Goal: Task Accomplishment & Management: Complete application form

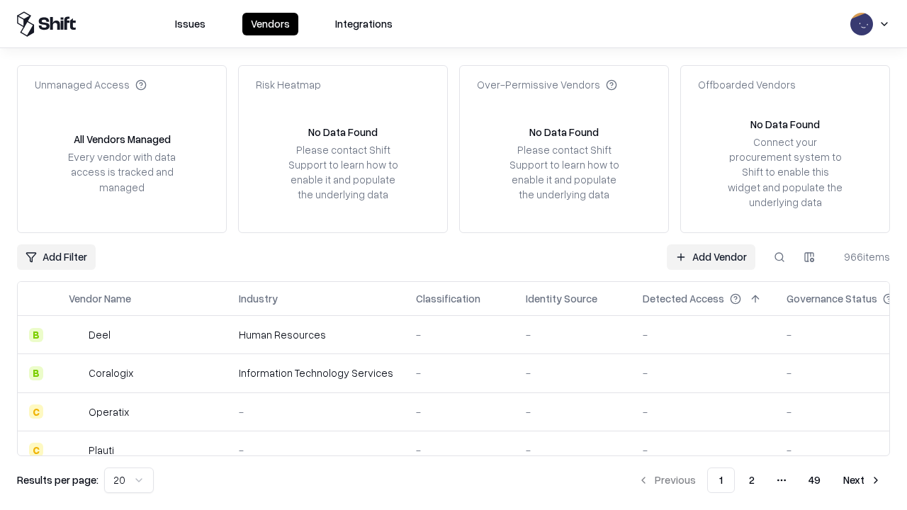
click at [711, 257] on link "Add Vendor" at bounding box center [711, 258] width 89 height 26
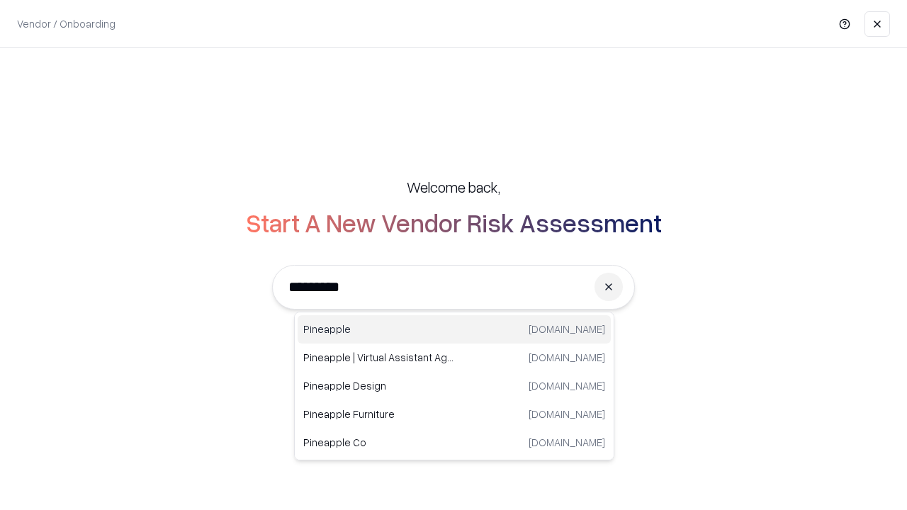
click at [454, 330] on div "Pineapple [DOMAIN_NAME]" at bounding box center [454, 329] width 313 height 28
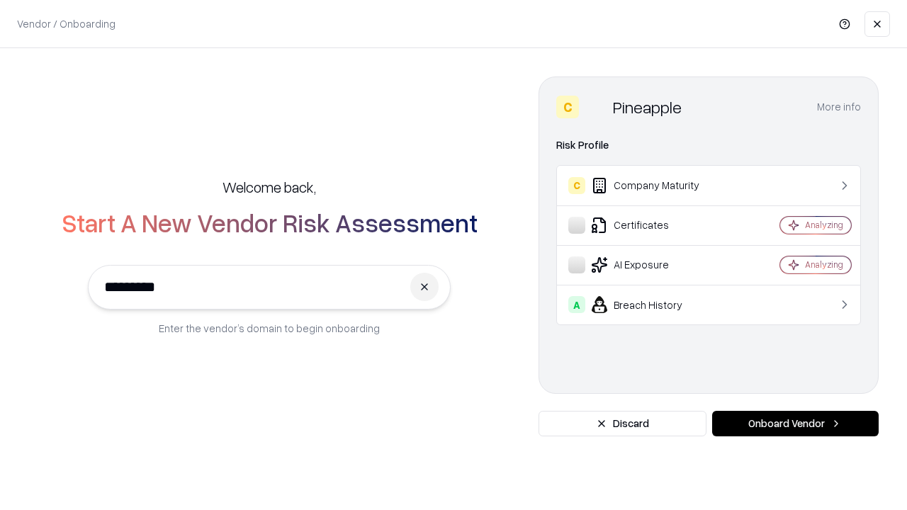
type input "*********"
click at [795, 424] on button "Onboard Vendor" at bounding box center [796, 424] width 167 height 26
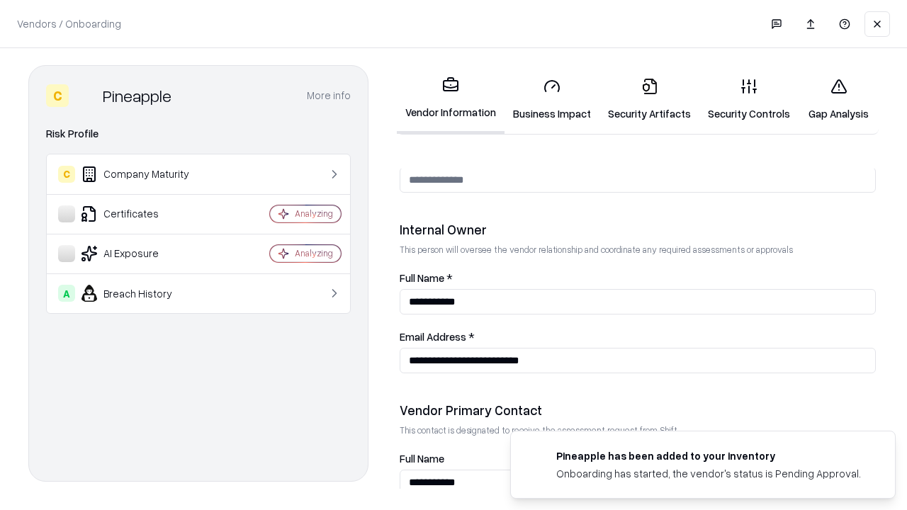
scroll to position [734, 0]
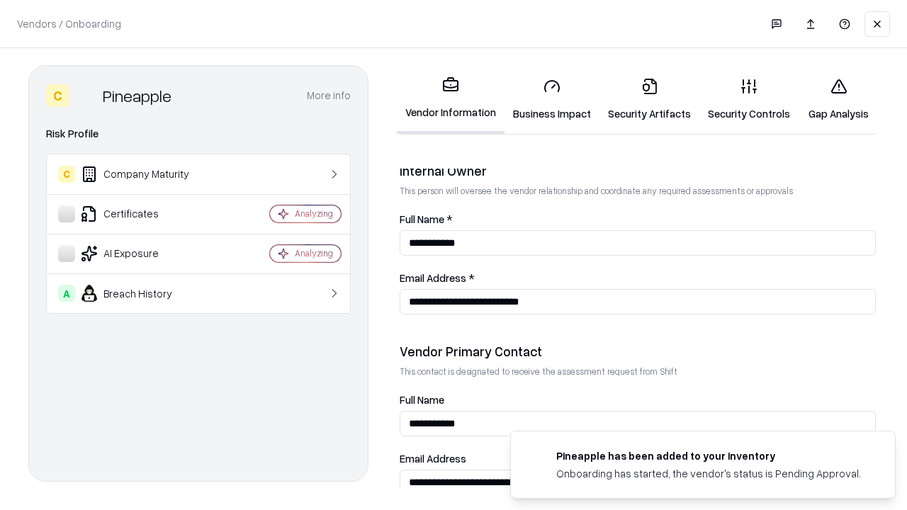
click at [649, 99] on link "Security Artifacts" at bounding box center [650, 100] width 100 height 66
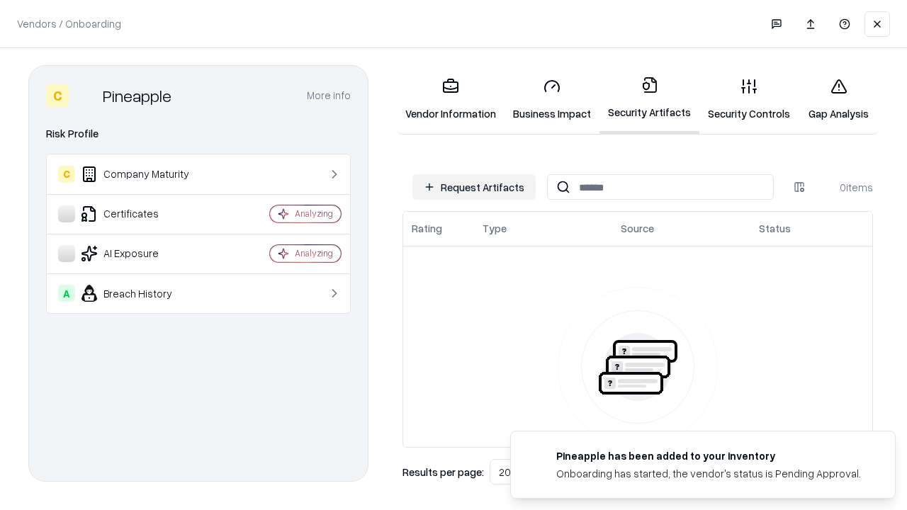
click at [474, 187] on button "Request Artifacts" at bounding box center [474, 187] width 123 height 26
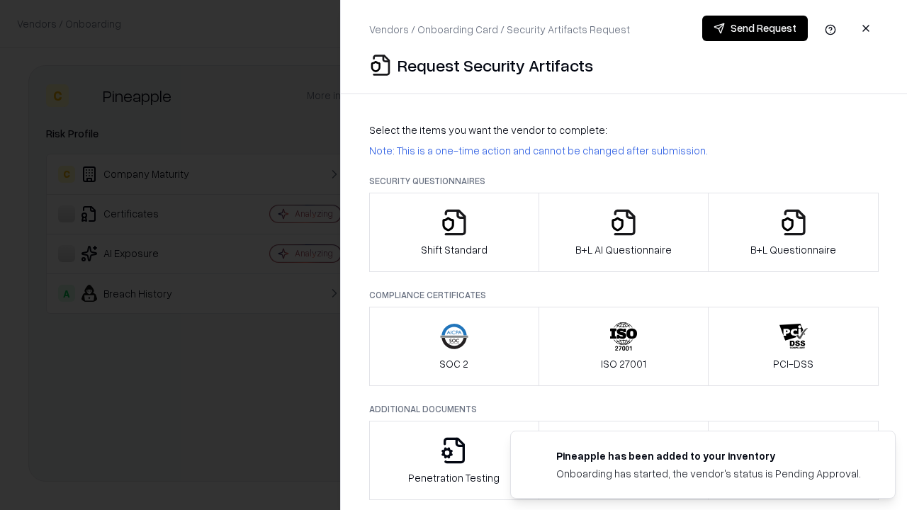
click at [793, 233] on icon "button" at bounding box center [794, 222] width 28 height 28
click at [623, 233] on icon "button" at bounding box center [624, 222] width 28 height 28
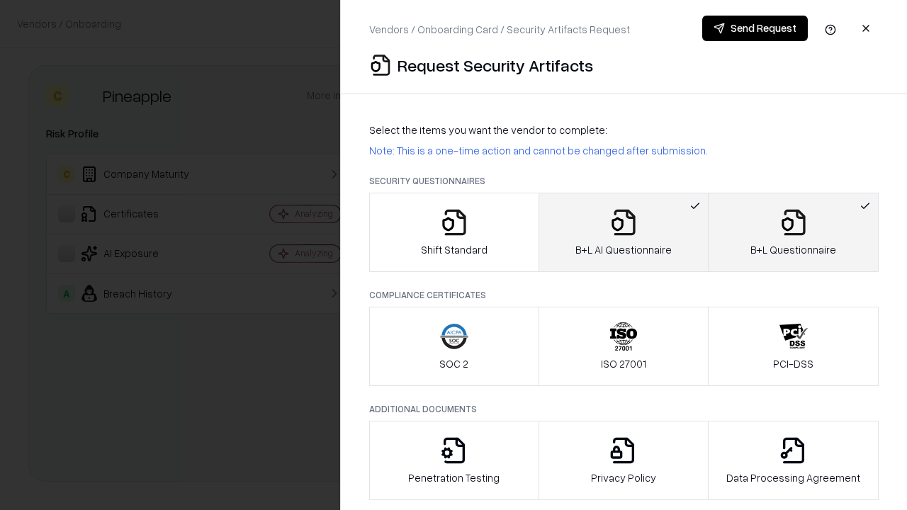
click at [755, 28] on button "Send Request" at bounding box center [756, 29] width 106 height 26
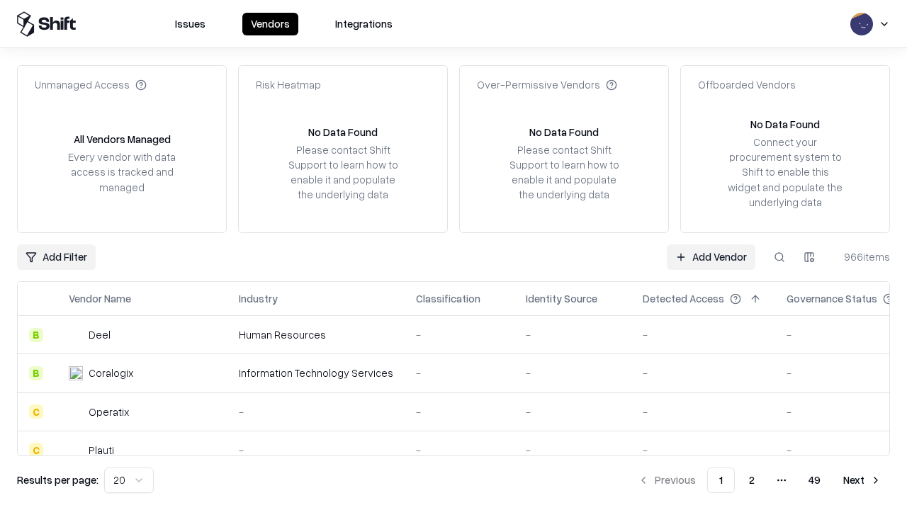
click at [780, 257] on button at bounding box center [780, 258] width 26 height 26
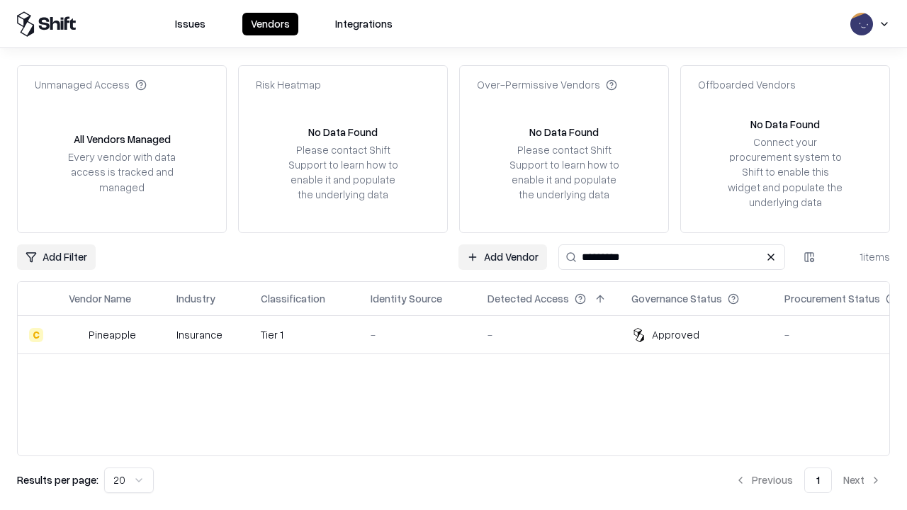
type input "*********"
click at [462, 335] on div "-" at bounding box center [418, 335] width 94 height 15
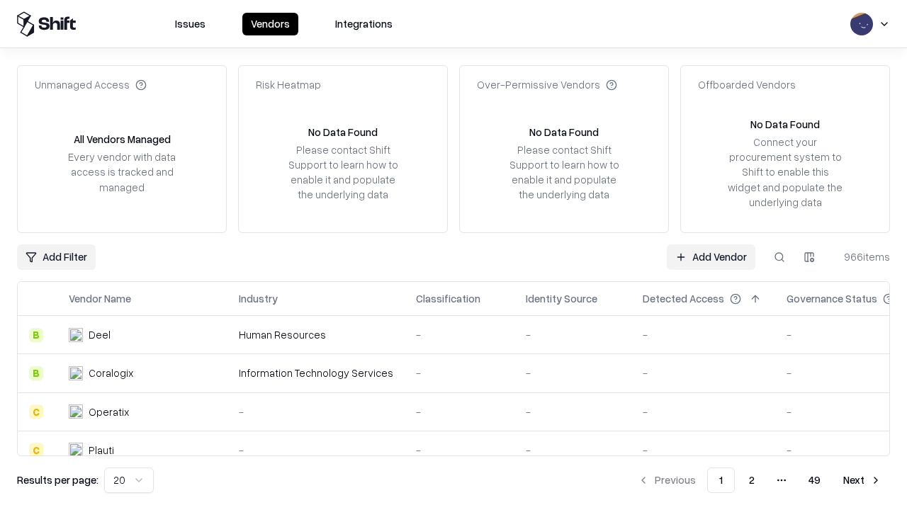
click at [711, 257] on link "Add Vendor" at bounding box center [711, 258] width 89 height 26
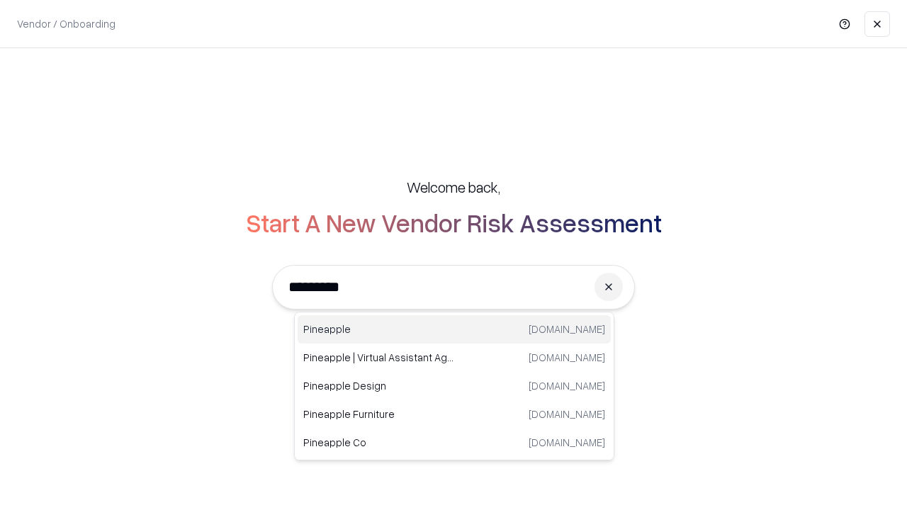
click at [454, 330] on div "Pineapple [DOMAIN_NAME]" at bounding box center [454, 329] width 313 height 28
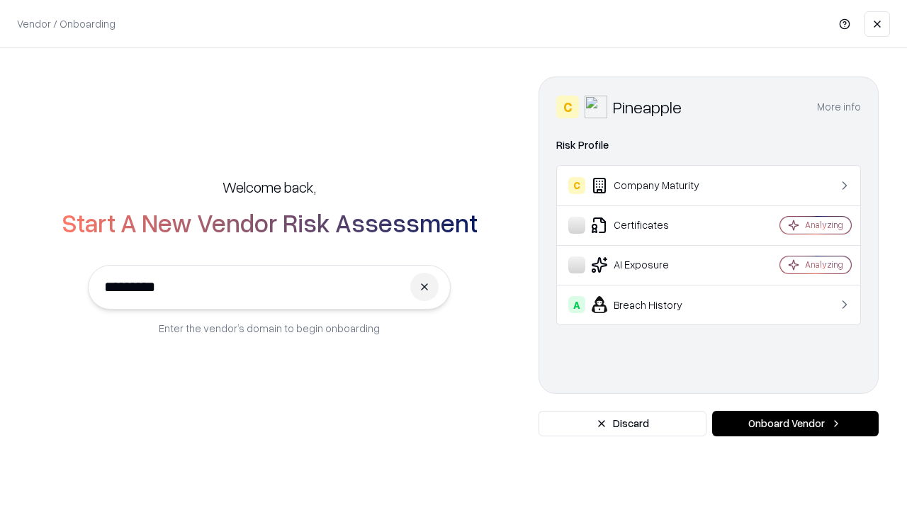
type input "*********"
click at [795, 424] on button "Onboard Vendor" at bounding box center [796, 424] width 167 height 26
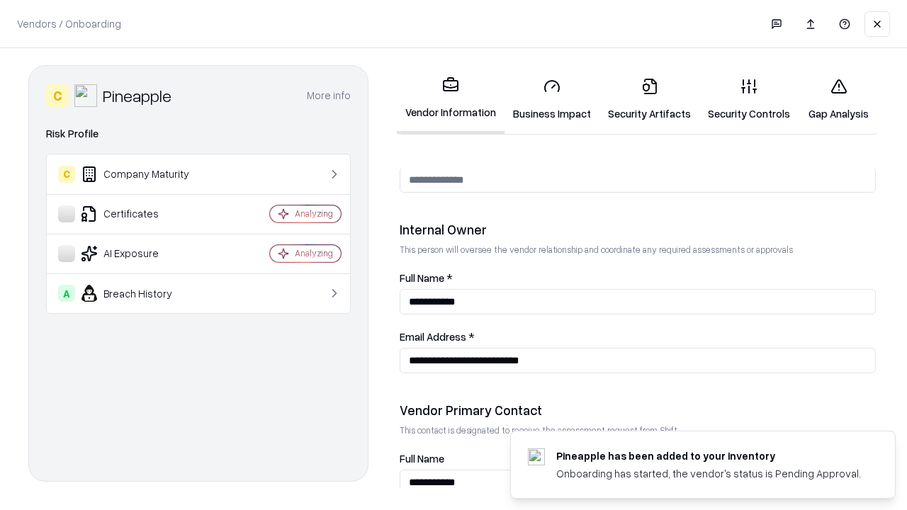
scroll to position [734, 0]
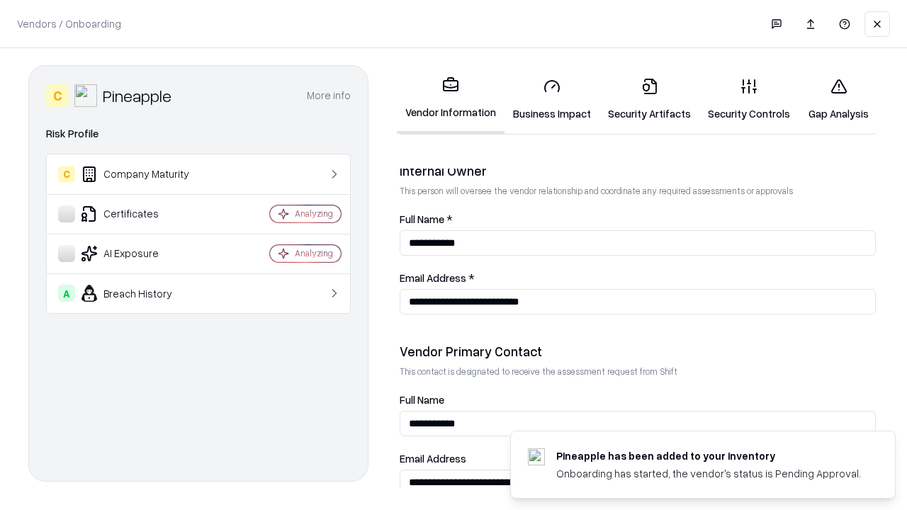
click at [839, 99] on link "Gap Analysis" at bounding box center [839, 100] width 80 height 66
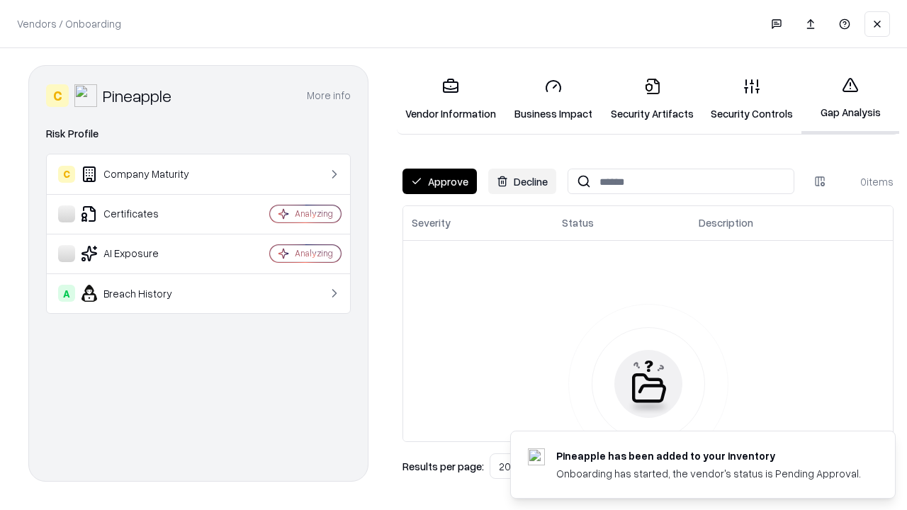
click at [440, 181] on button "Approve" at bounding box center [440, 182] width 74 height 26
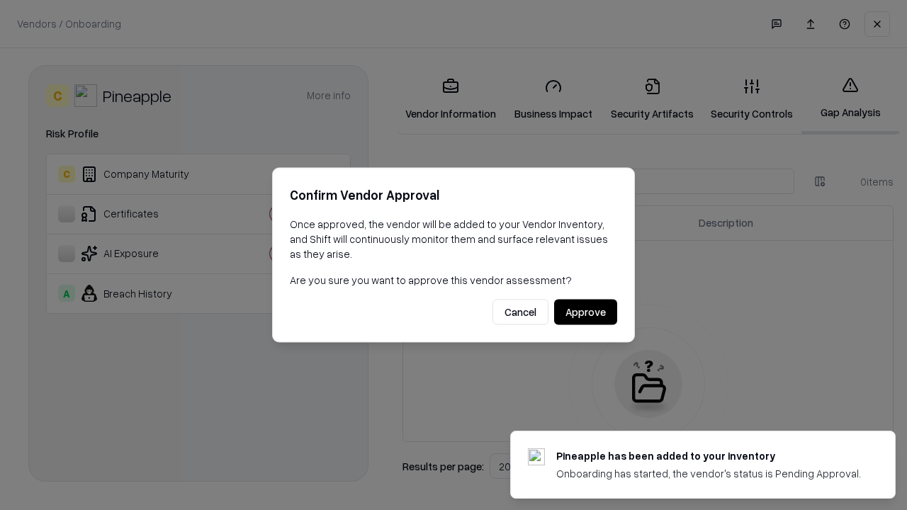
click at [586, 312] on button "Approve" at bounding box center [585, 313] width 63 height 26
